Goal: Task Accomplishment & Management: Manage account settings

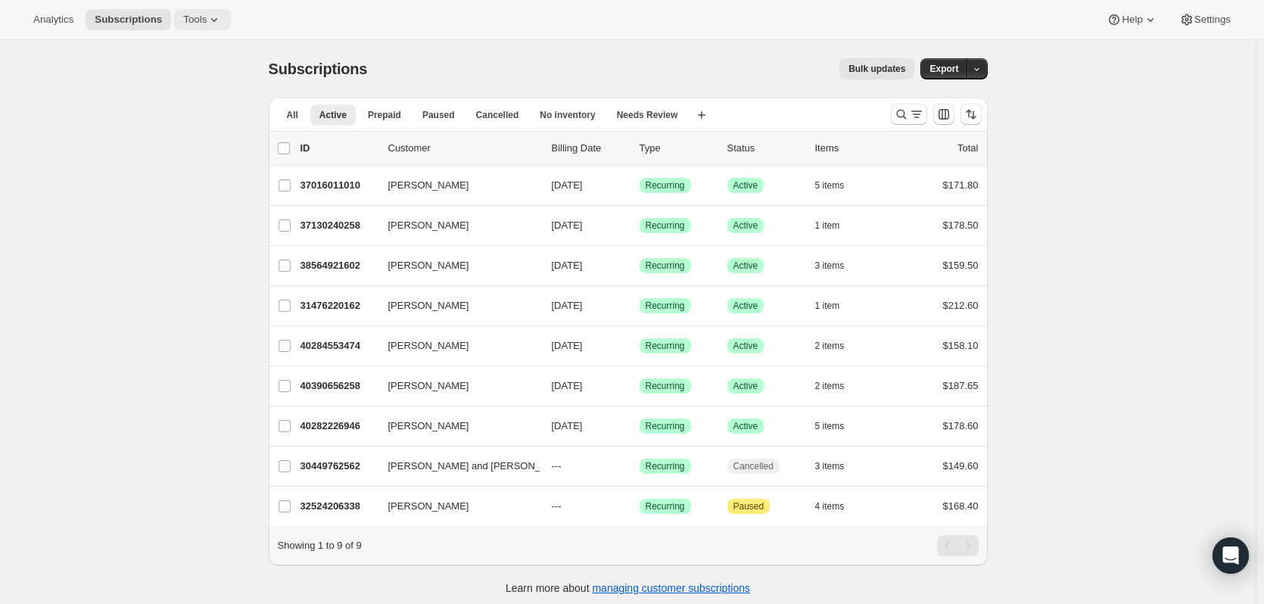
click at [188, 21] on span "Tools" at bounding box center [194, 20] width 23 height 12
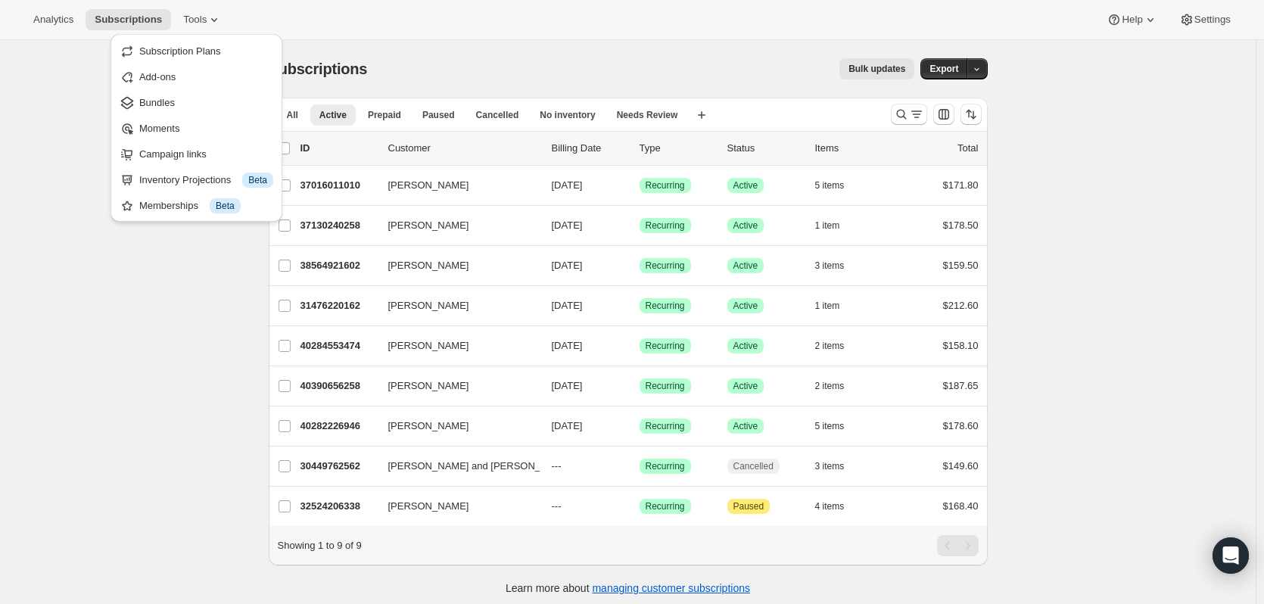
click at [1234, 575] on div "Subscriptions. This page is ready Subscriptions Bulk updates More actions Bulk …" at bounding box center [628, 342] width 1256 height 604
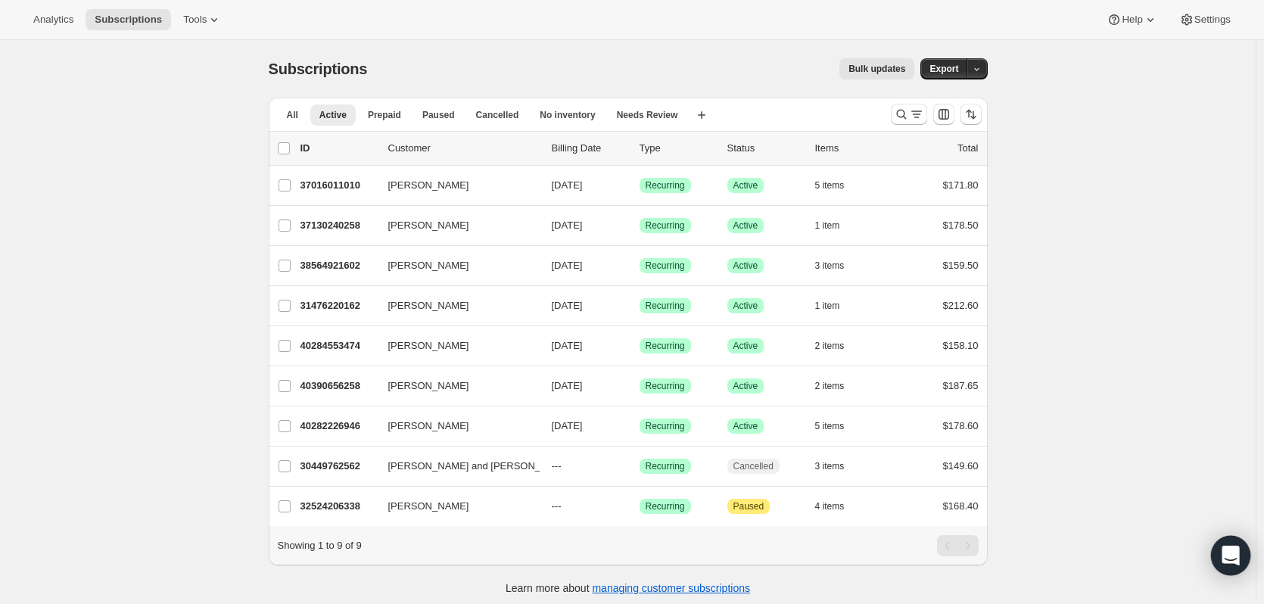
click at [1235, 558] on icon "Open Intercom Messenger" at bounding box center [1231, 556] width 20 height 20
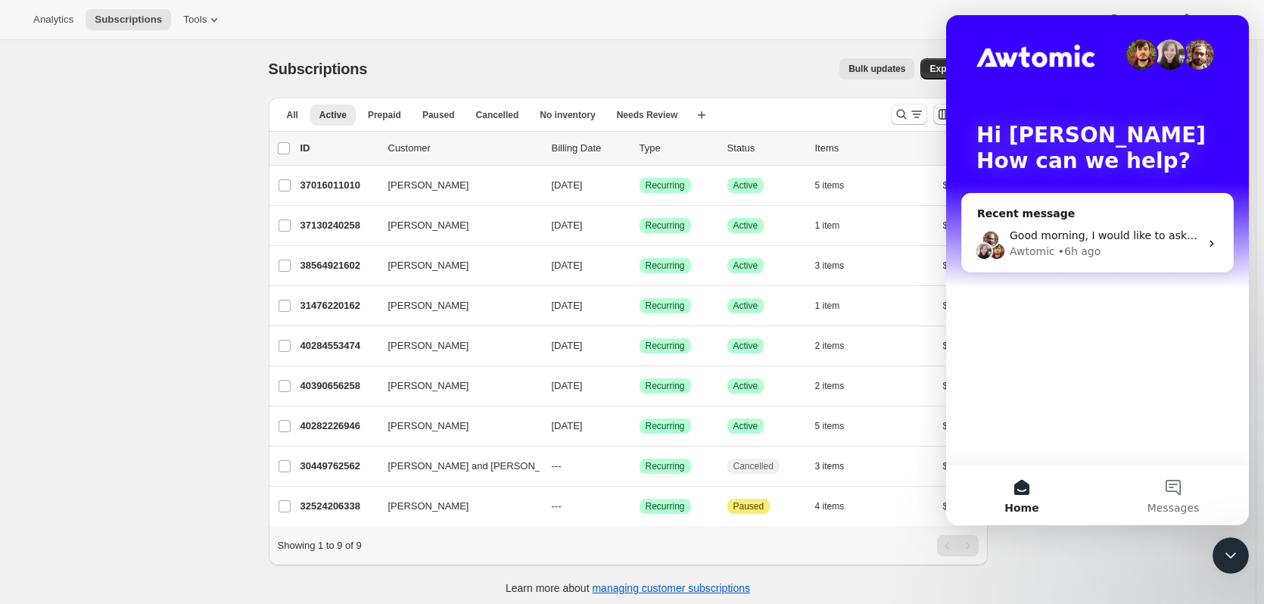
click at [149, 262] on div "Subscriptions. This page is ready Subscriptions Bulk updates More actions Bulk …" at bounding box center [628, 342] width 1256 height 604
